Goal: Find specific page/section: Find specific page/section

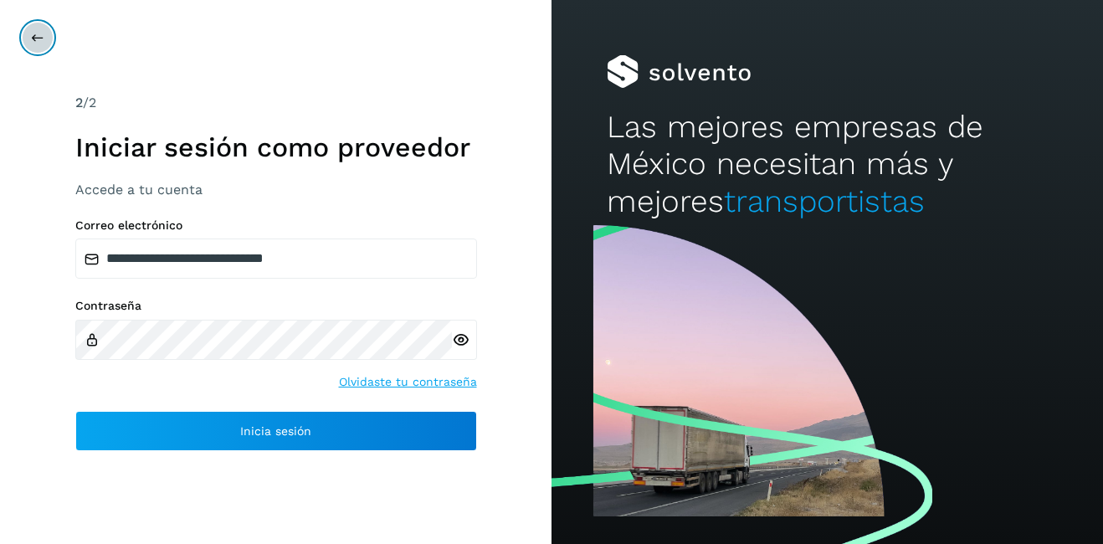
click at [45, 33] on button at bounding box center [38, 38] width 32 height 32
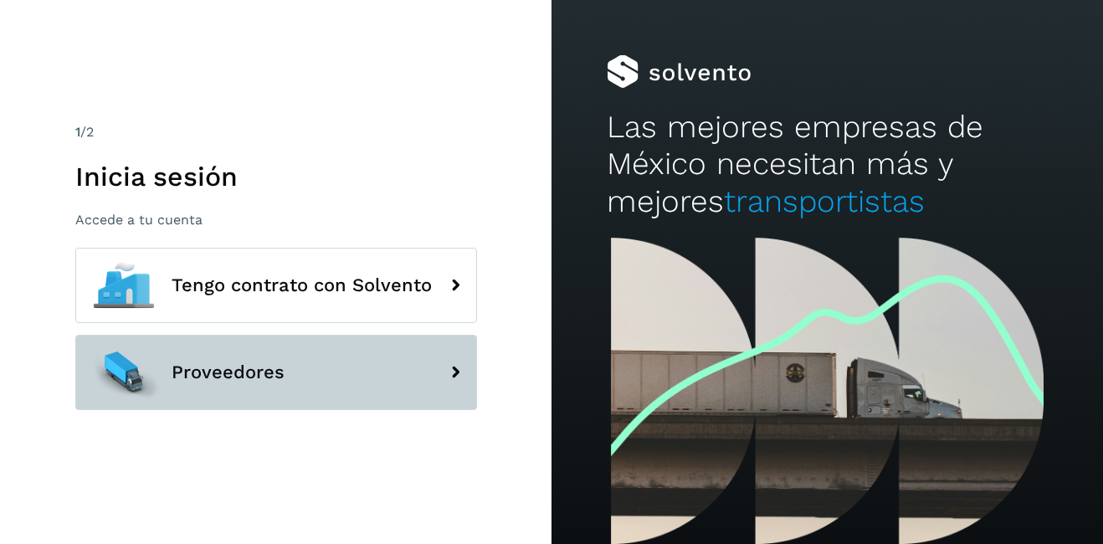
click at [227, 369] on span "Proveedores" at bounding box center [228, 372] width 113 height 20
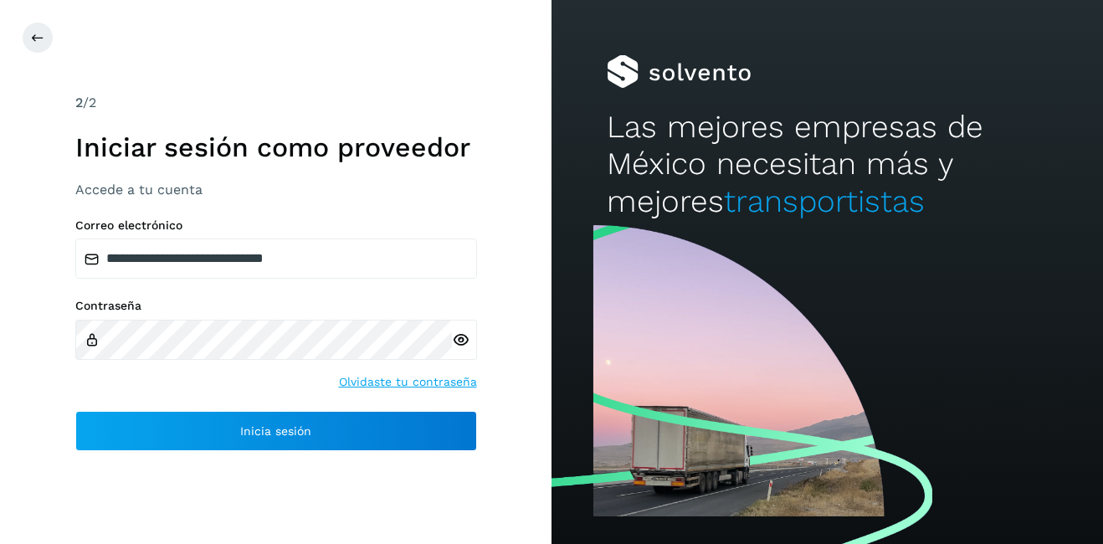
drag, startPoint x: 49, startPoint y: 18, endPoint x: 46, endPoint y: 27, distance: 9.8
click at [49, 18] on div "**********" at bounding box center [275, 272] width 551 height 544
click at [45, 28] on button at bounding box center [38, 38] width 32 height 32
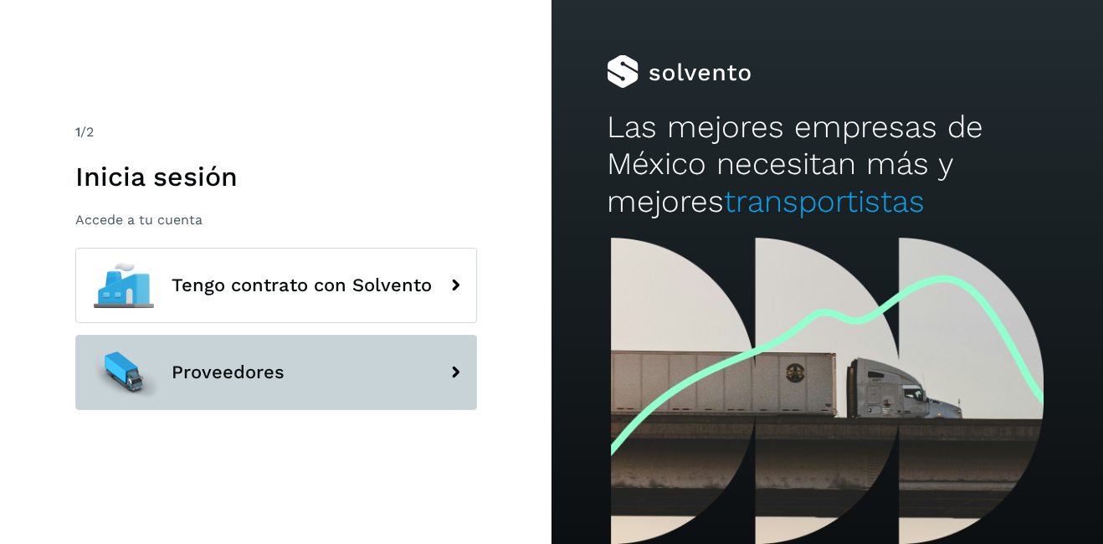
click at [248, 396] on button "Proveedores" at bounding box center [276, 372] width 402 height 75
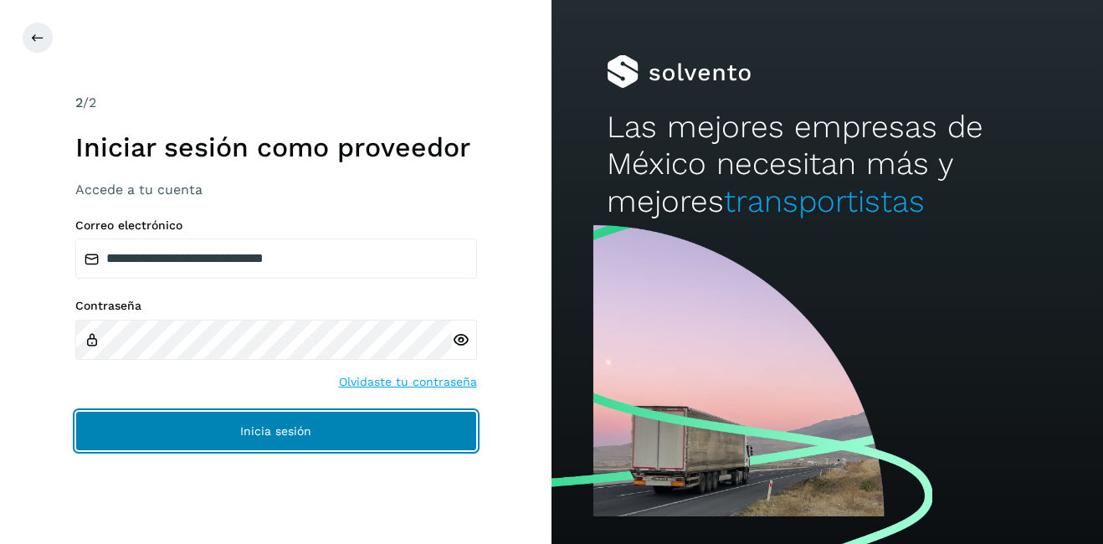
click at [261, 423] on button "Inicia sesión" at bounding box center [276, 431] width 402 height 40
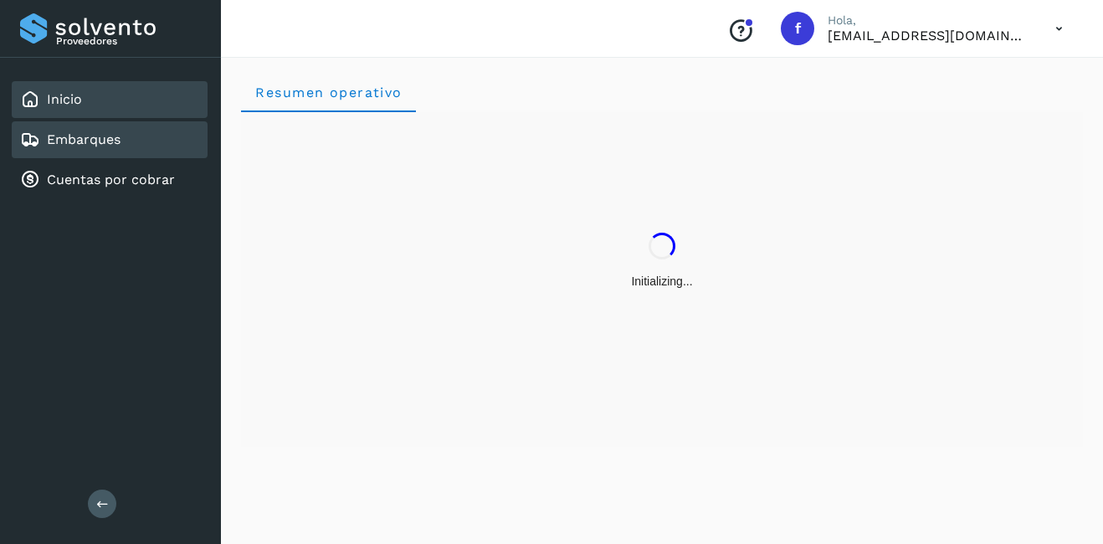
click at [141, 126] on div "Embarques" at bounding box center [110, 139] width 196 height 37
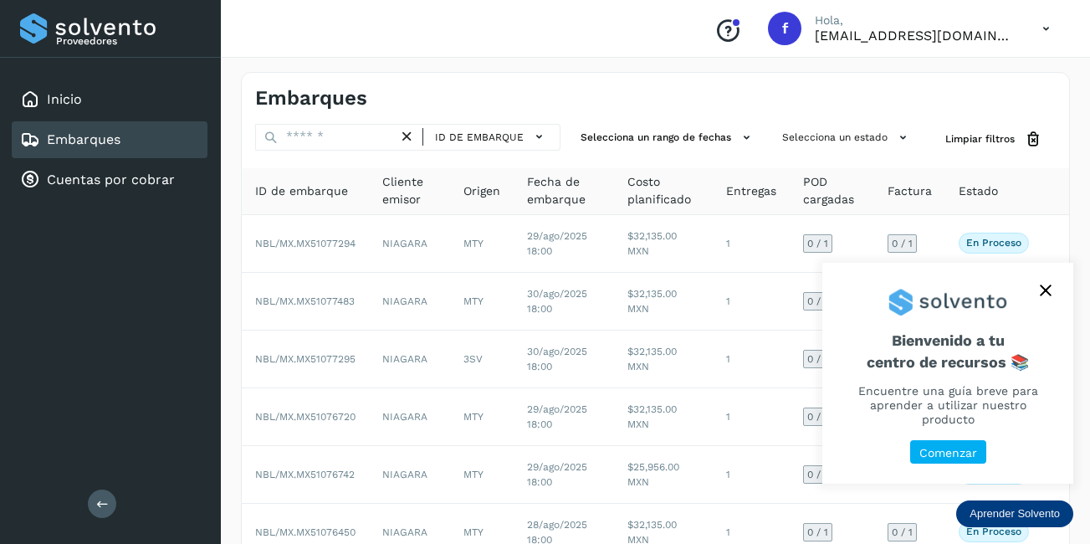
click at [1037, 298] on button "close," at bounding box center [1045, 290] width 25 height 25
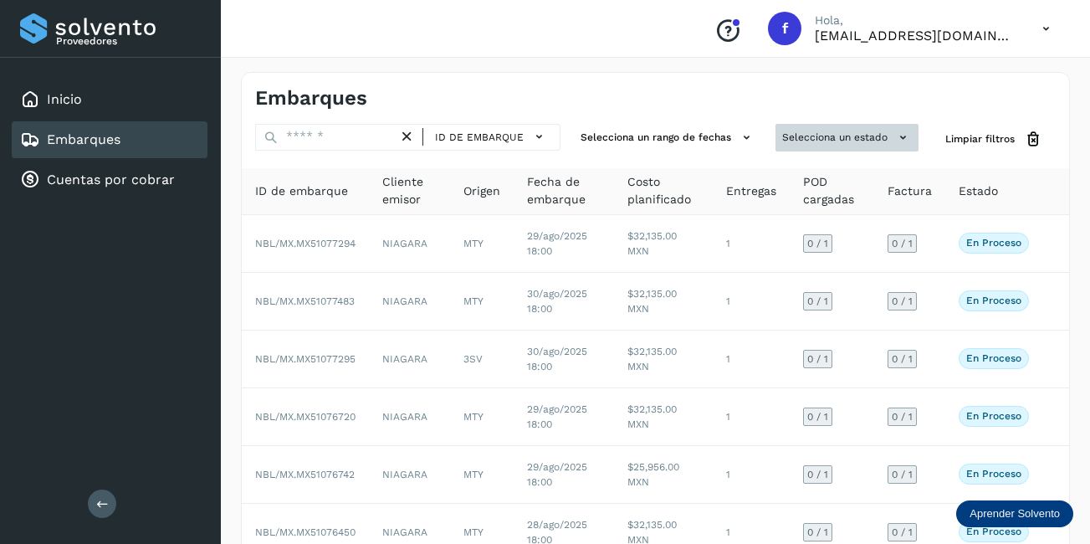
click at [845, 132] on button "Selecciona un estado" at bounding box center [847, 138] width 143 height 28
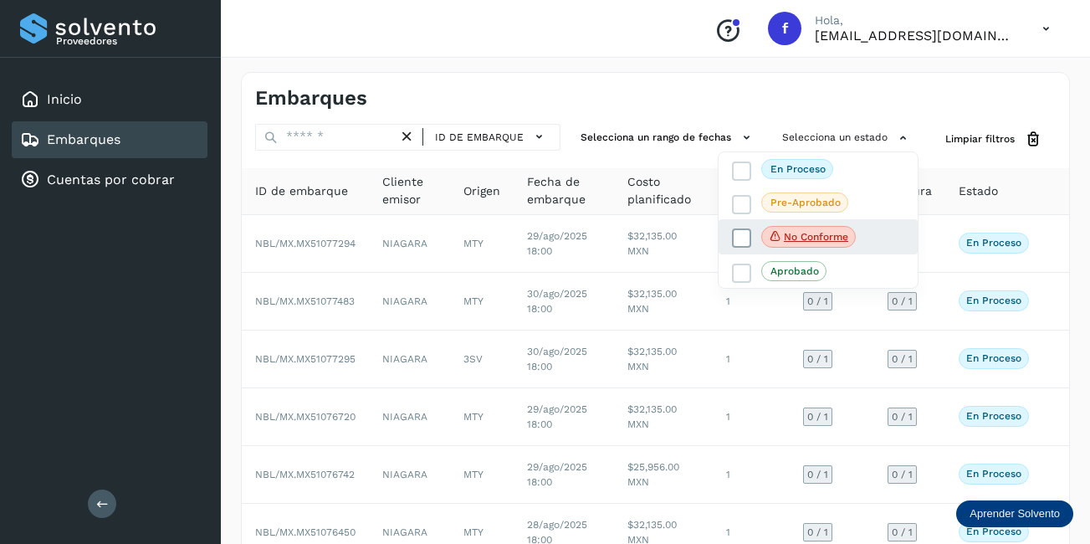
click at [817, 238] on p "No conforme" at bounding box center [816, 237] width 64 height 12
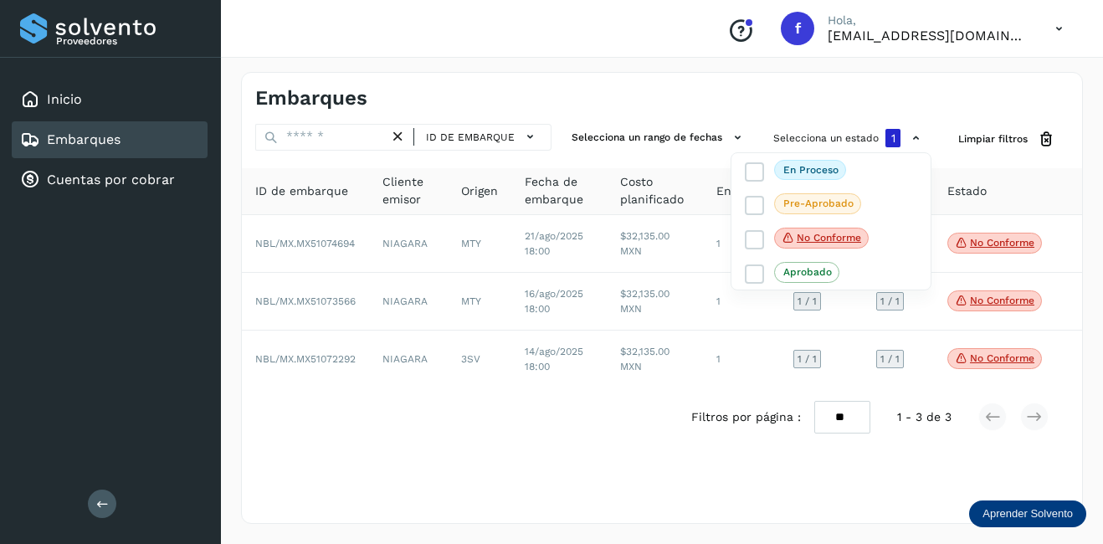
click at [845, 131] on div at bounding box center [551, 272] width 1103 height 544
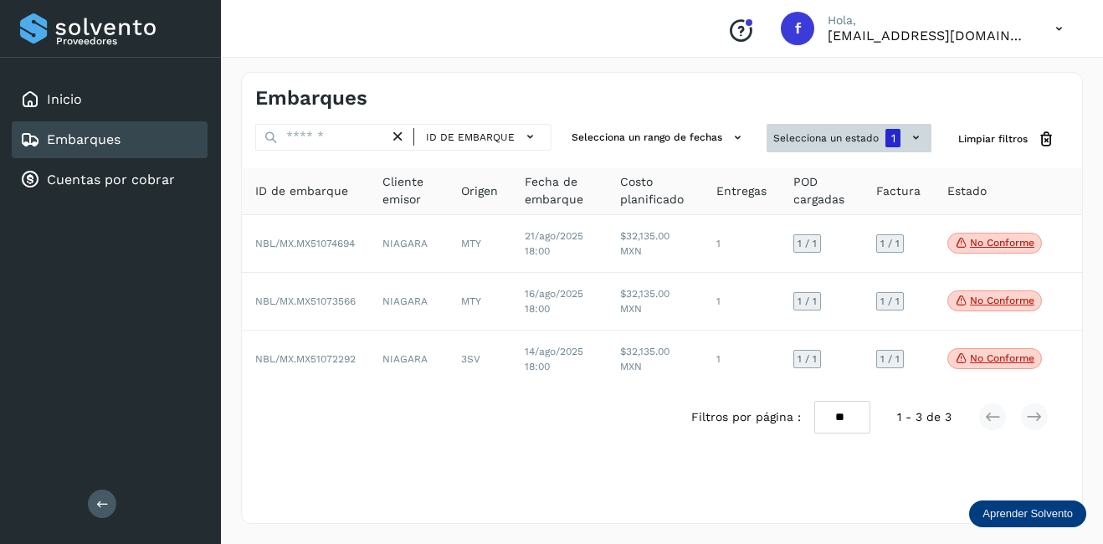
click at [821, 138] on button "Selecciona un estado 1" at bounding box center [848, 138] width 165 height 28
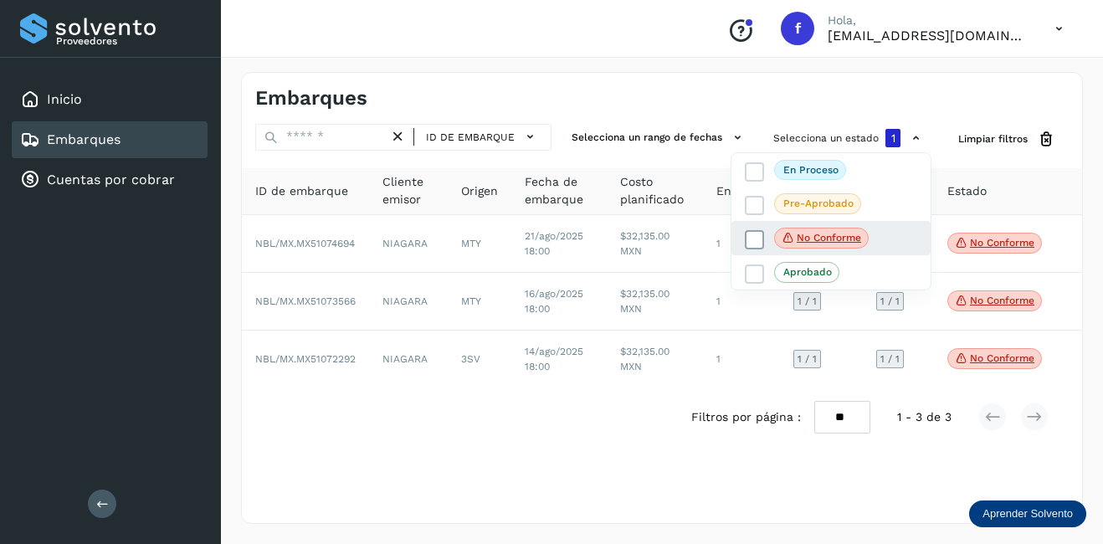
click at [797, 236] on p "No conforme" at bounding box center [828, 238] width 64 height 12
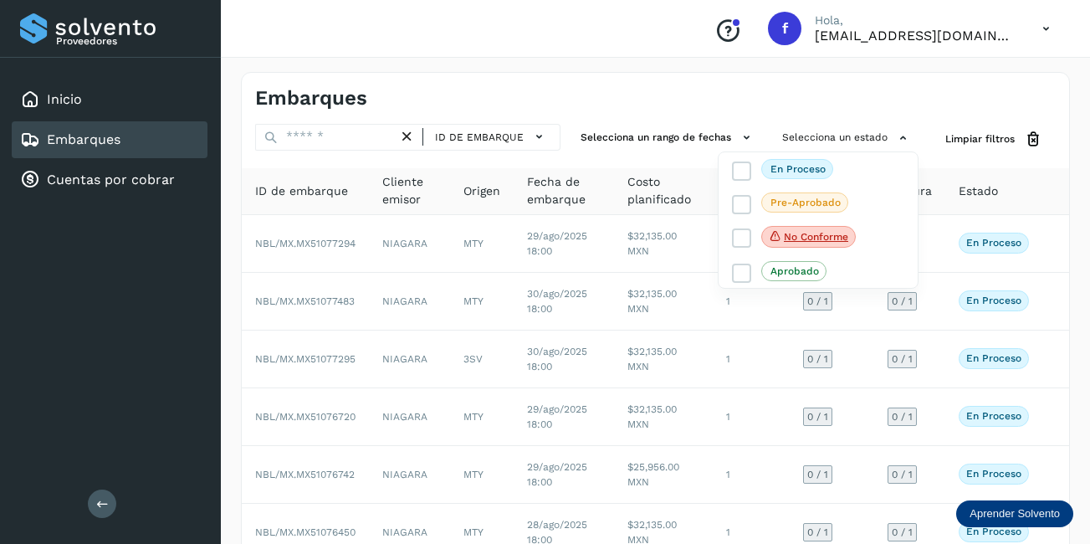
click at [116, 147] on link "Embarques" at bounding box center [84, 139] width 74 height 16
click at [694, 92] on div at bounding box center [545, 272] width 1090 height 544
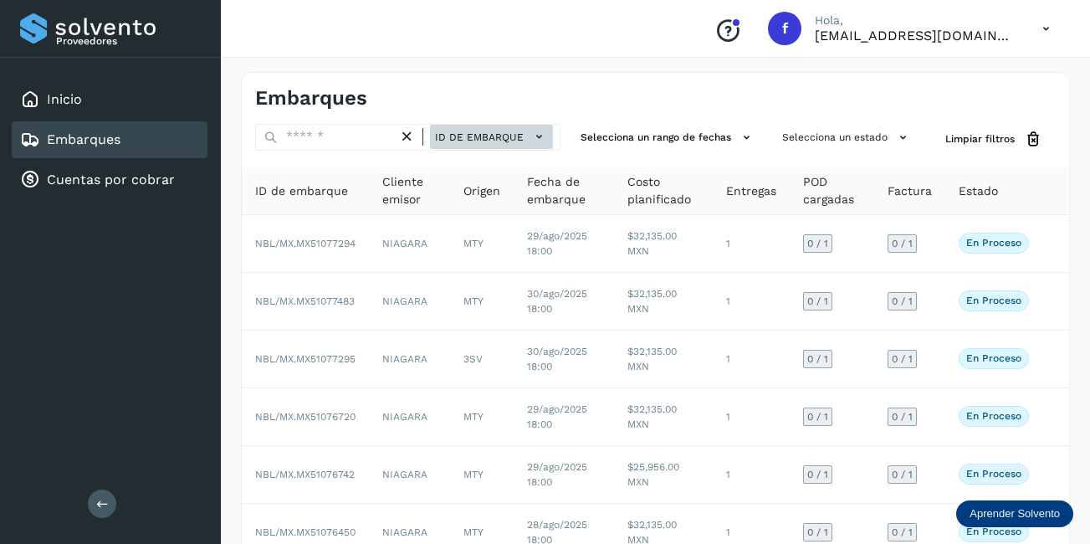
click at [497, 137] on span "ID de embarque" at bounding box center [479, 137] width 89 height 15
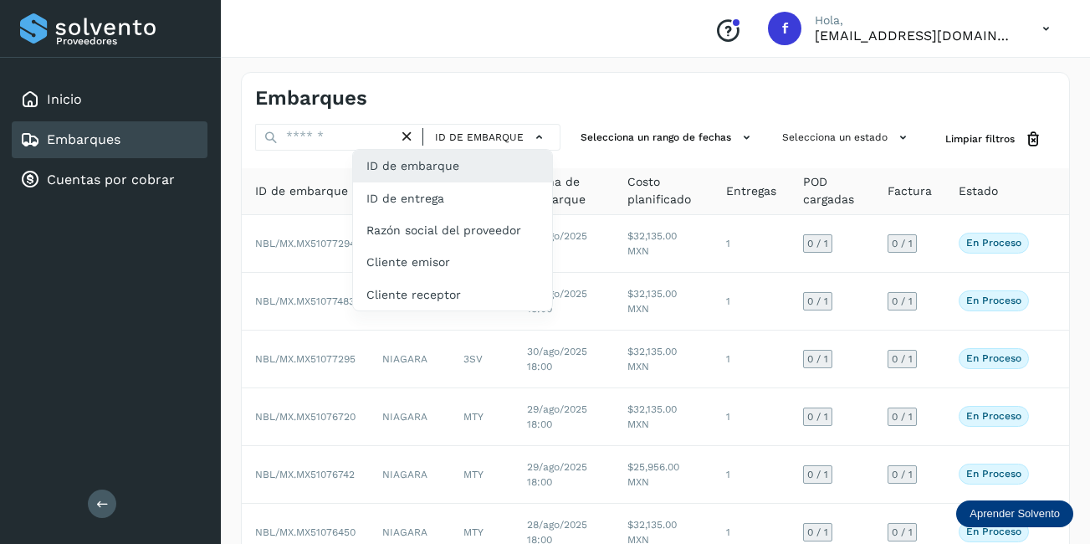
click at [515, 56] on div "Conoce nuestros beneficios f Hola, [EMAIL_ADDRESS][DOMAIN_NAME]" at bounding box center [655, 29] width 869 height 58
